Goal: Information Seeking & Learning: Learn about a topic

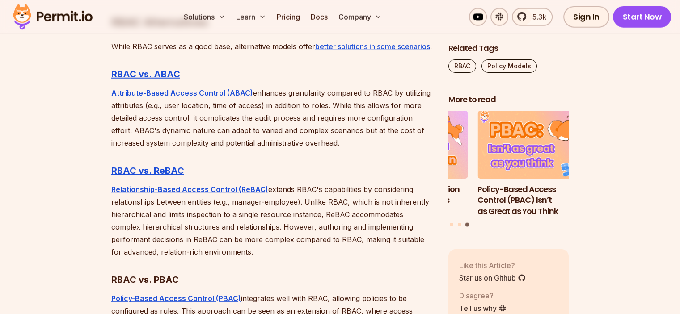
scroll to position [2423, 0]
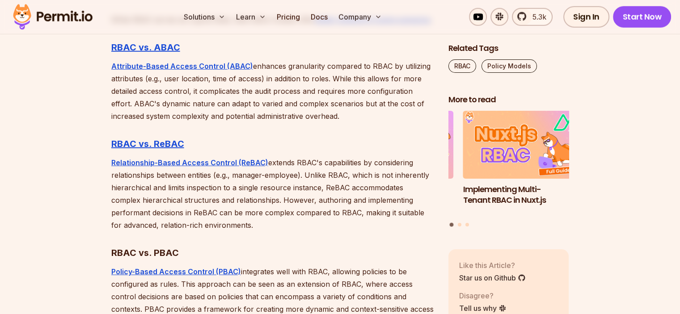
click at [306, 189] on p "Relationship-Based Access Control (ReBAC) extends RBAC's capabilities by consid…" at bounding box center [272, 193] width 323 height 75
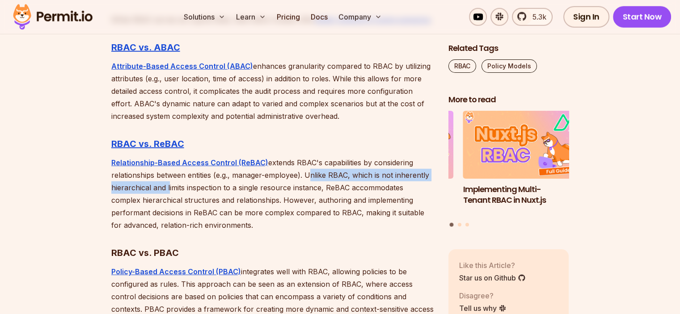
drag, startPoint x: 306, startPoint y: 189, endPoint x: 166, endPoint y: 202, distance: 140.5
click at [166, 202] on p "Relationship-Based Access Control (ReBAC) extends RBAC's capabilities by consid…" at bounding box center [272, 193] width 323 height 75
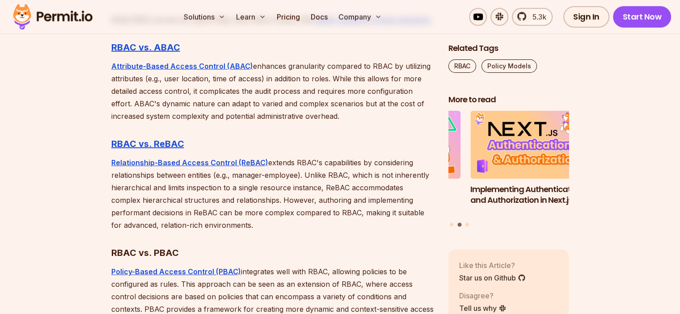
click at [173, 202] on p "Relationship-Based Access Control (ReBAC) extends RBAC's capabilities by consid…" at bounding box center [272, 193] width 323 height 75
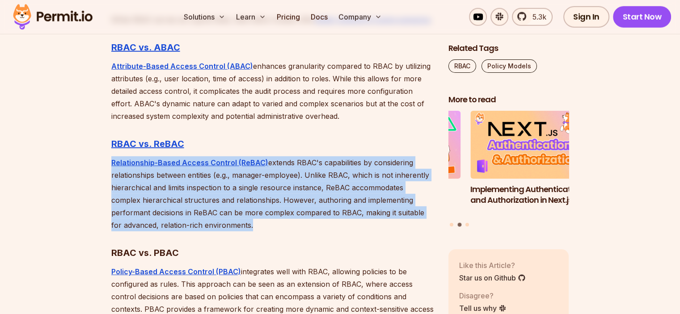
click at [173, 202] on p "Relationship-Based Access Control (ReBAC) extends RBAC's capabilities by consid…" at bounding box center [272, 193] width 323 height 75
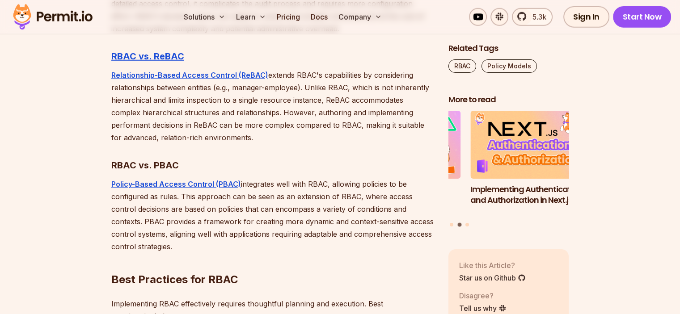
scroll to position [2511, 0]
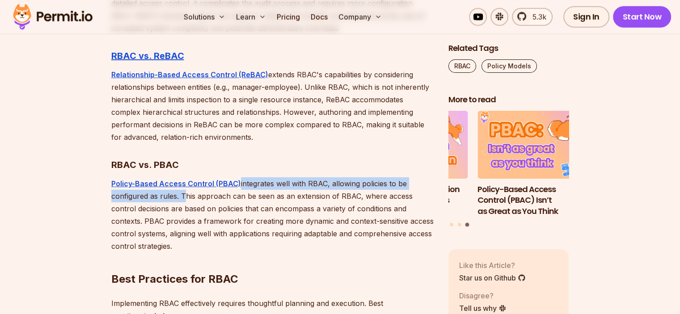
drag, startPoint x: 238, startPoint y: 194, endPoint x: 180, endPoint y: 214, distance: 61.2
click at [180, 214] on p "Policy-Based Access Control (PBAC) integrates well with RBAC, allowing policies…" at bounding box center [272, 214] width 323 height 75
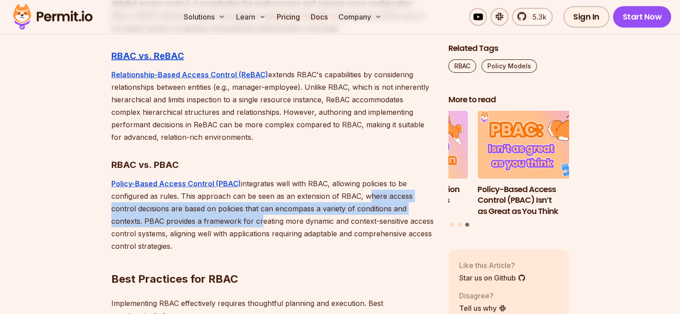
drag, startPoint x: 362, startPoint y: 210, endPoint x: 226, endPoint y: 235, distance: 138.9
click at [226, 235] on p "Policy-Based Access Control (PBAC) integrates well with RBAC, allowing policies…" at bounding box center [272, 214] width 323 height 75
